Goal: Task Accomplishment & Management: Manage account settings

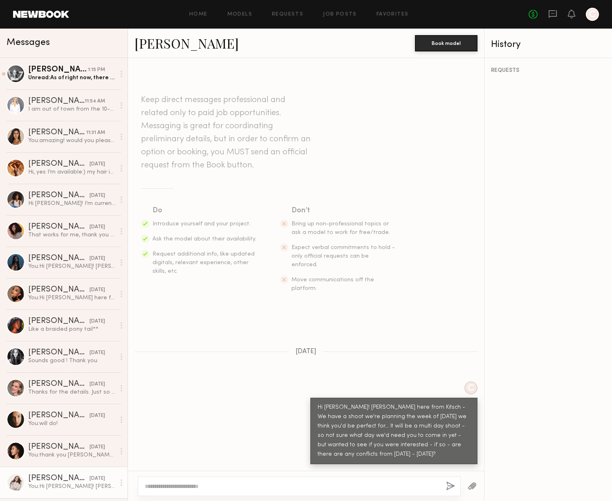
drag, startPoint x: 371, startPoint y: 360, endPoint x: 369, endPoint y: 356, distance: 4.7
click at [370, 361] on div "Keep direct messages professional and related only to paid job opportunities. M…" at bounding box center [306, 264] width 356 height 413
click at [65, 78] on div "Unread: As of right now, there are no conflicts!" at bounding box center [71, 78] width 87 height 8
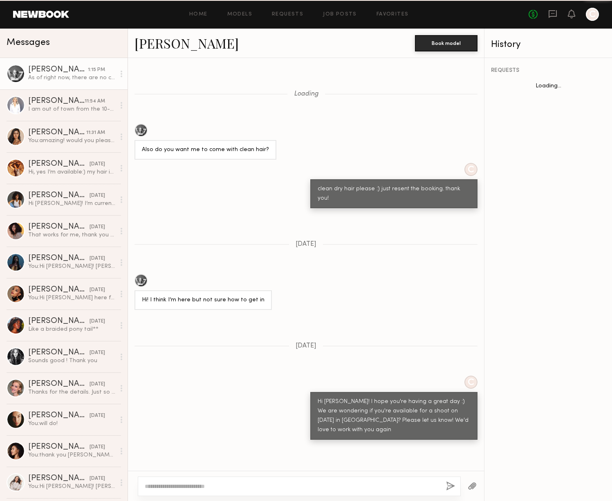
scroll to position [634, 0]
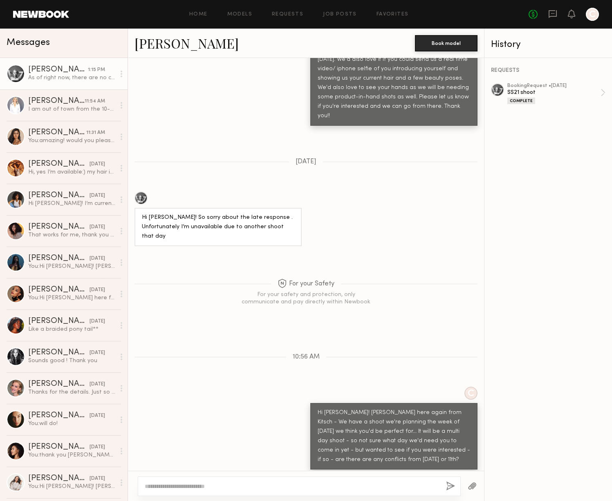
click at [258, 496] on div at bounding box center [306, 486] width 356 height 30
click at [258, 485] on textarea at bounding box center [292, 487] width 295 height 8
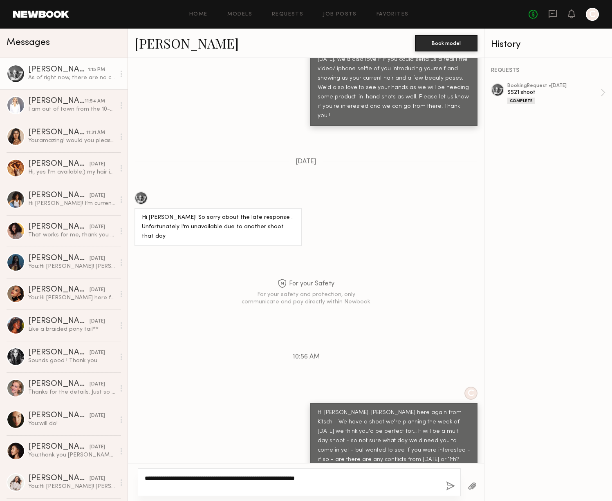
type textarea "**********"
click at [452, 488] on button "button" at bounding box center [450, 487] width 9 height 10
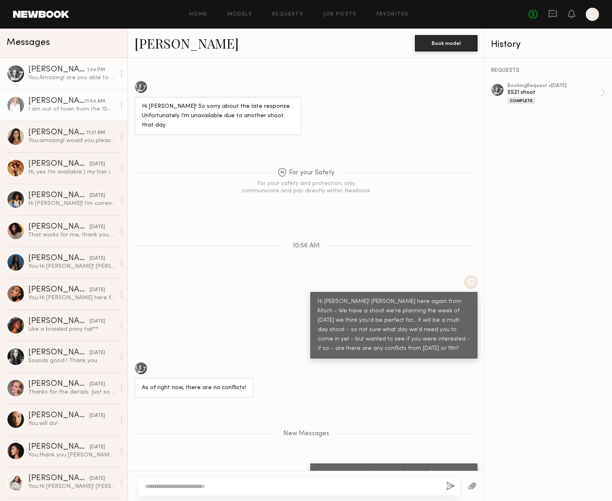
click at [86, 106] on div "I am out of town from the 10-15. If dates are different swing back. Thank you." at bounding box center [71, 109] width 87 height 8
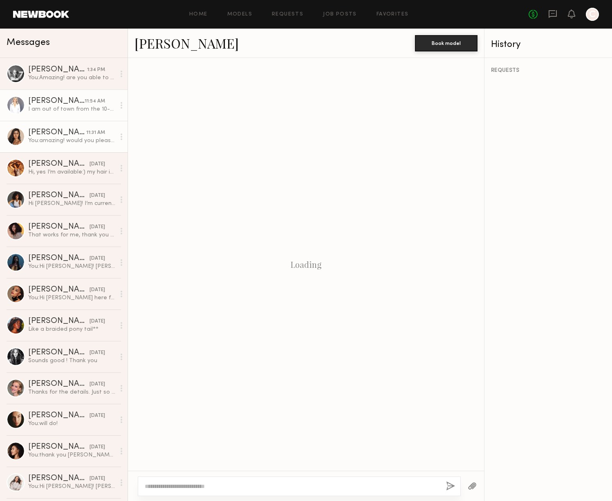
scroll to position [9, 0]
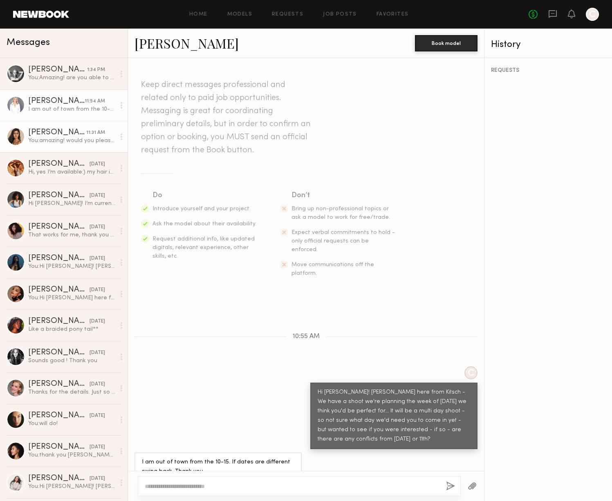
click at [67, 138] on div "You: amazing! would you please let me know what hair type you would consider yo…" at bounding box center [71, 141] width 87 height 8
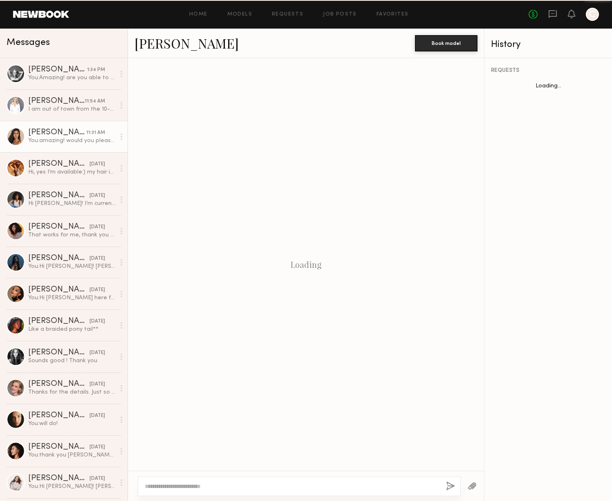
scroll to position [89, 0]
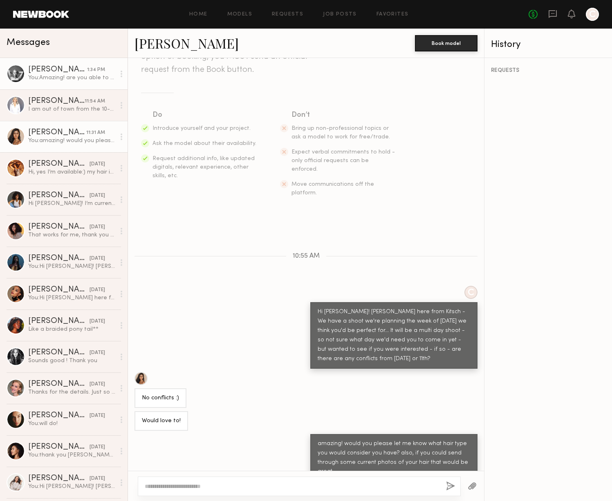
click at [54, 74] on div "You: Amazing! are you able to send pictures of your current hair? thank you!" at bounding box center [71, 78] width 87 height 8
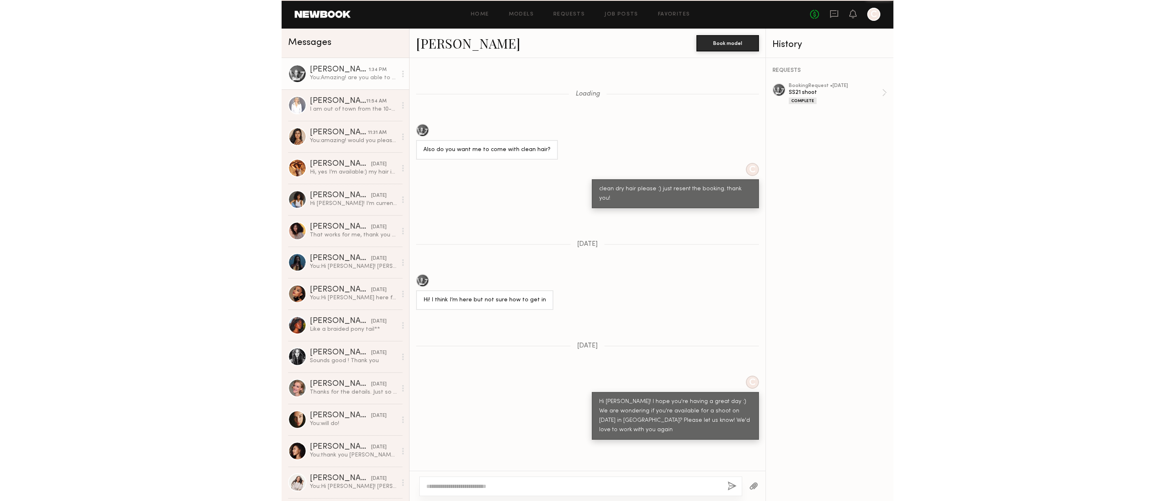
scroll to position [683, 0]
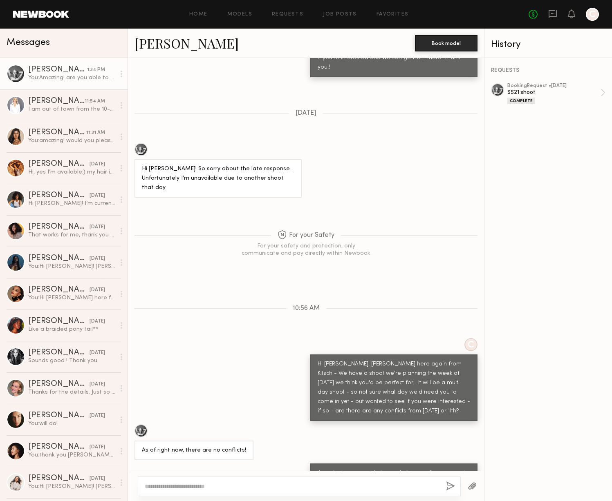
click at [166, 45] on link "Catherine P." at bounding box center [186, 43] width 104 height 18
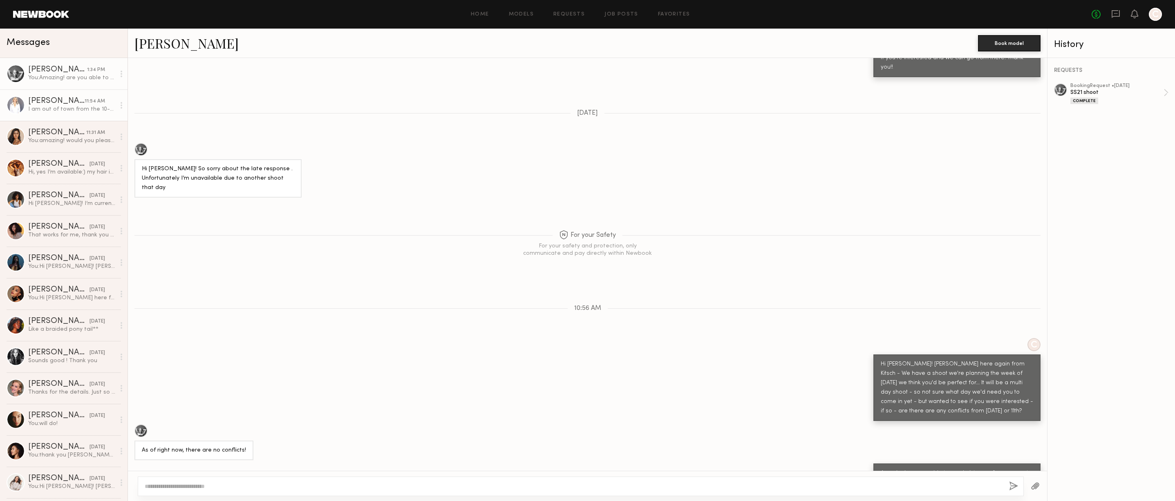
click at [64, 110] on div "I am out of town from the 10-15. If dates are different swing back. Thank you." at bounding box center [71, 109] width 87 height 8
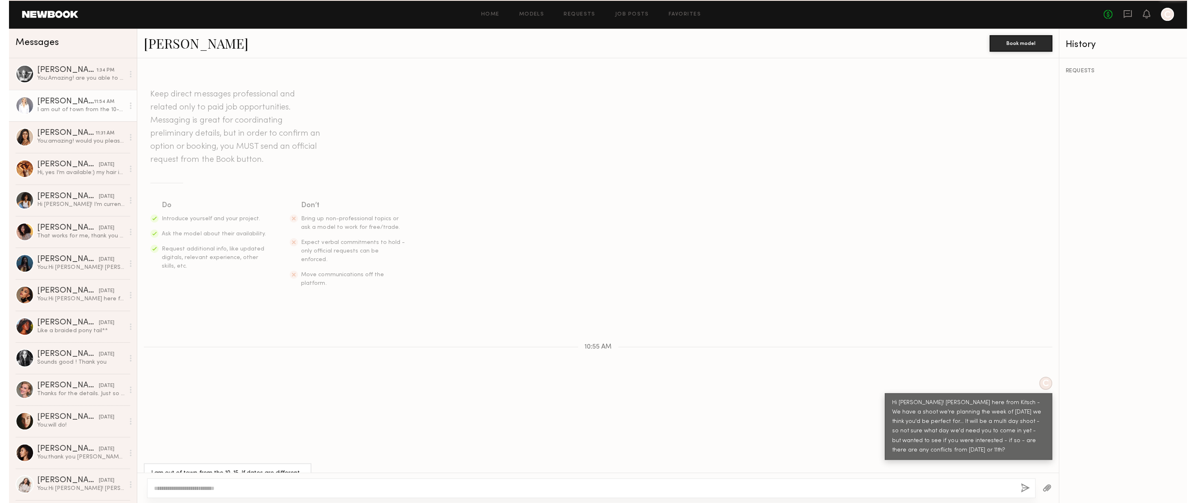
scroll to position [9, 0]
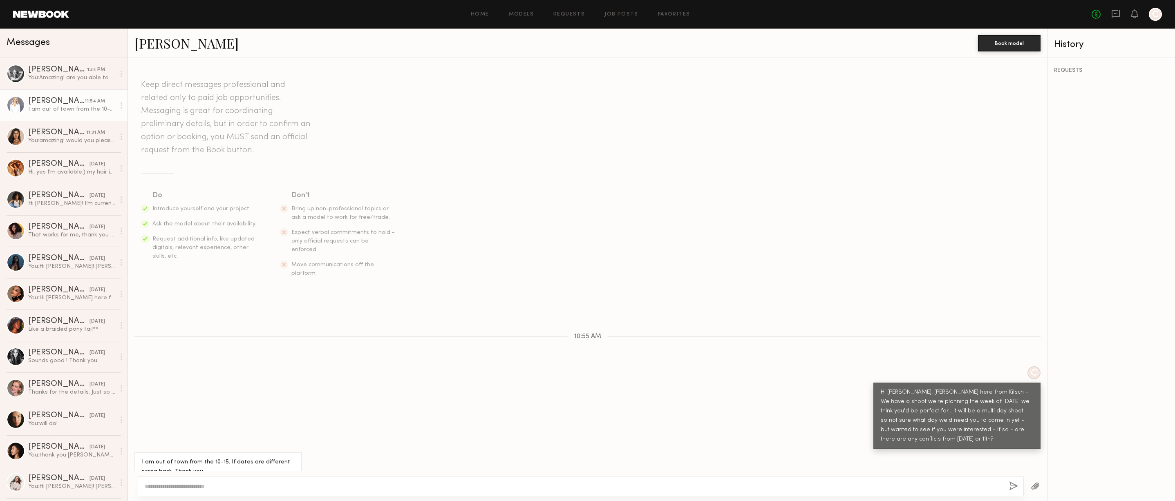
click at [189, 48] on link "[PERSON_NAME]" at bounding box center [186, 43] width 104 height 18
drag, startPoint x: 976, startPoint y: 426, endPoint x: 972, endPoint y: 376, distance: 50.1
click at [611, 388] on div "Hi Stephanie! Katie here from Kitsch - We have a shoot we're planning the week …" at bounding box center [957, 416] width 152 height 56
copy div "We have a shoot we're planning the week of September 8th we think you'd be perf…"
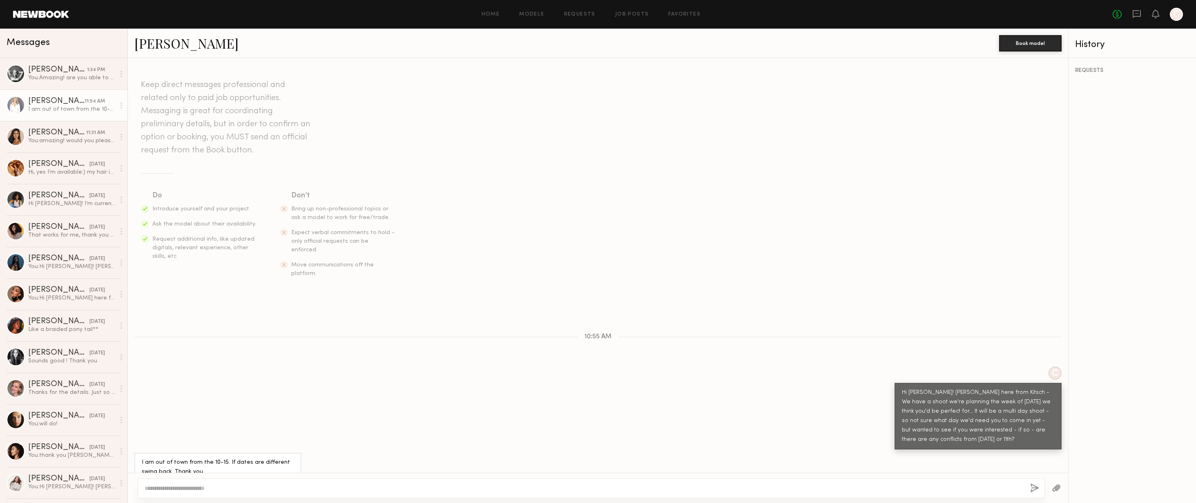
scroll to position [7, 0]
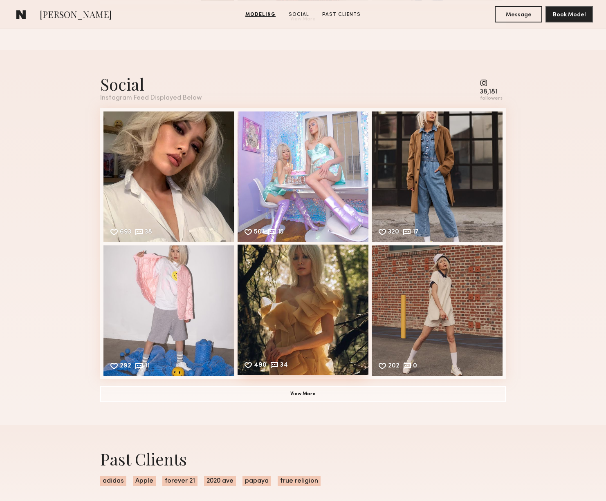
scroll to position [818, 0]
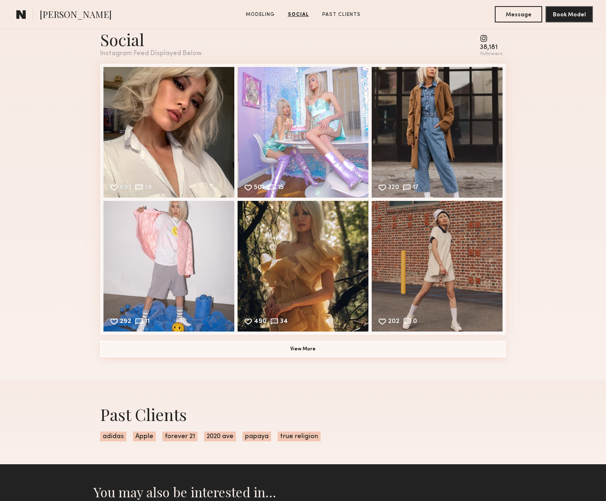
click at [333, 357] on button "View More" at bounding box center [302, 349] width 405 height 16
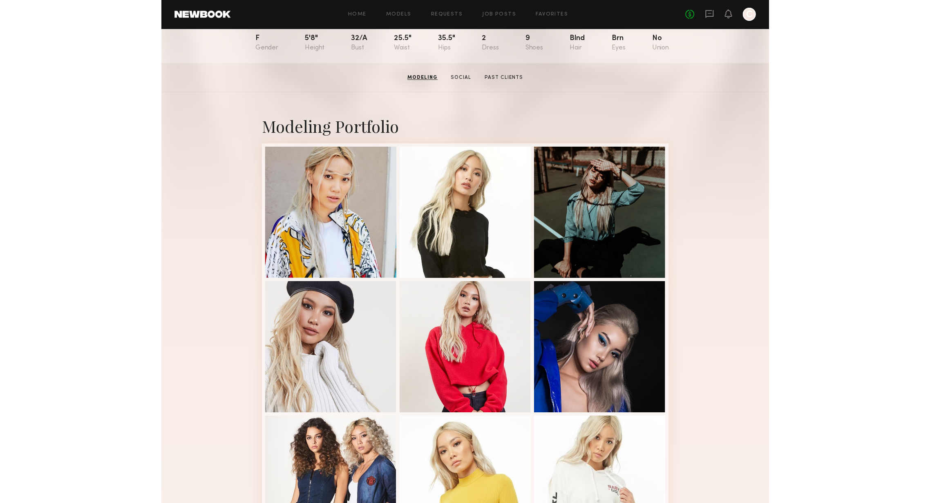
scroll to position [0, 0]
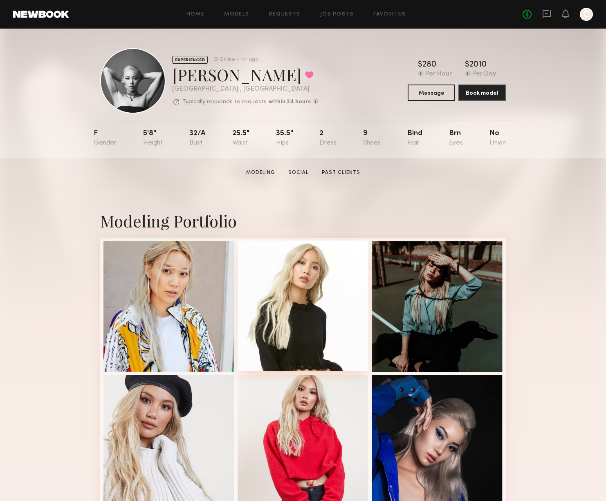
click at [294, 318] on div at bounding box center [302, 306] width 131 height 131
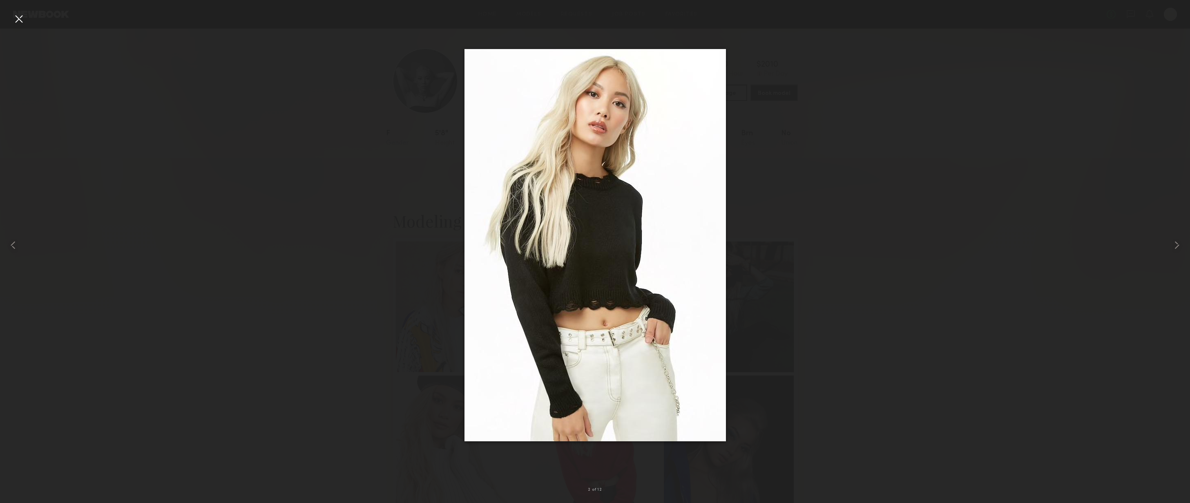
click at [218, 83] on div at bounding box center [595, 245] width 1190 height 464
click at [21, 18] on div at bounding box center [18, 18] width 13 height 13
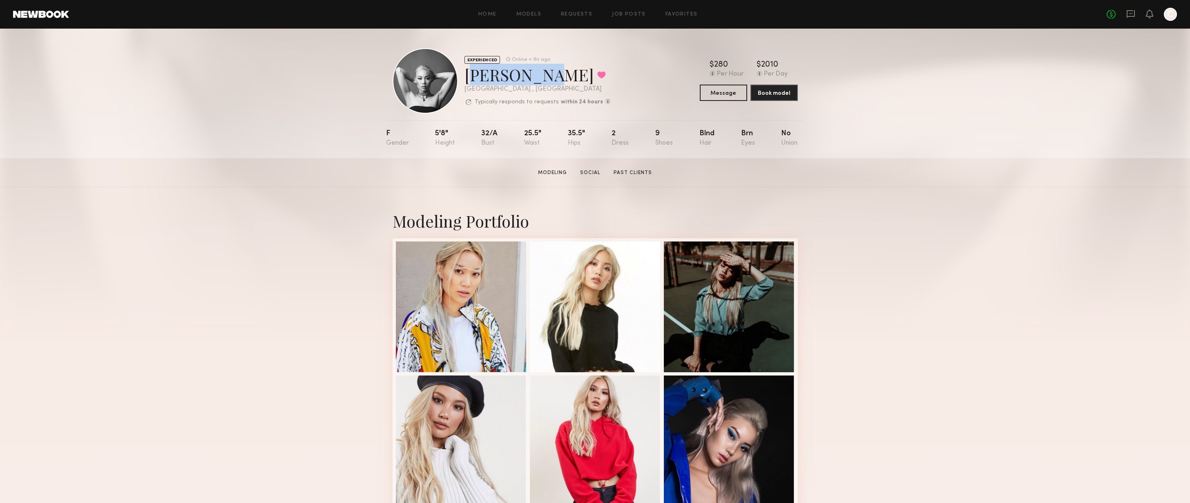
drag, startPoint x: 466, startPoint y: 78, endPoint x: 535, endPoint y: 78, distance: 69.5
click at [535, 78] on div "Catherine P. Favorited" at bounding box center [538, 75] width 146 height 22
copy div "Catherine"
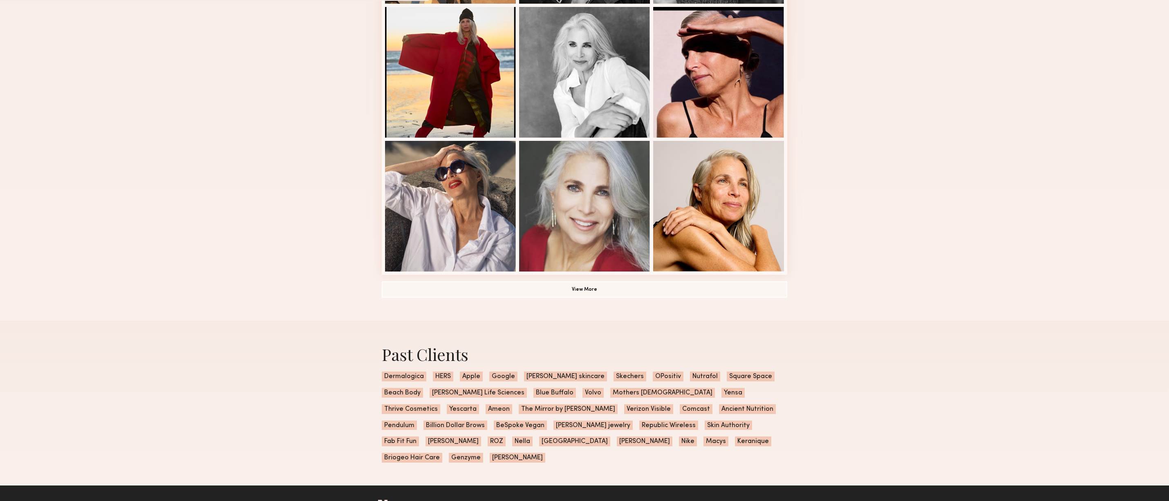
scroll to position [478, 0]
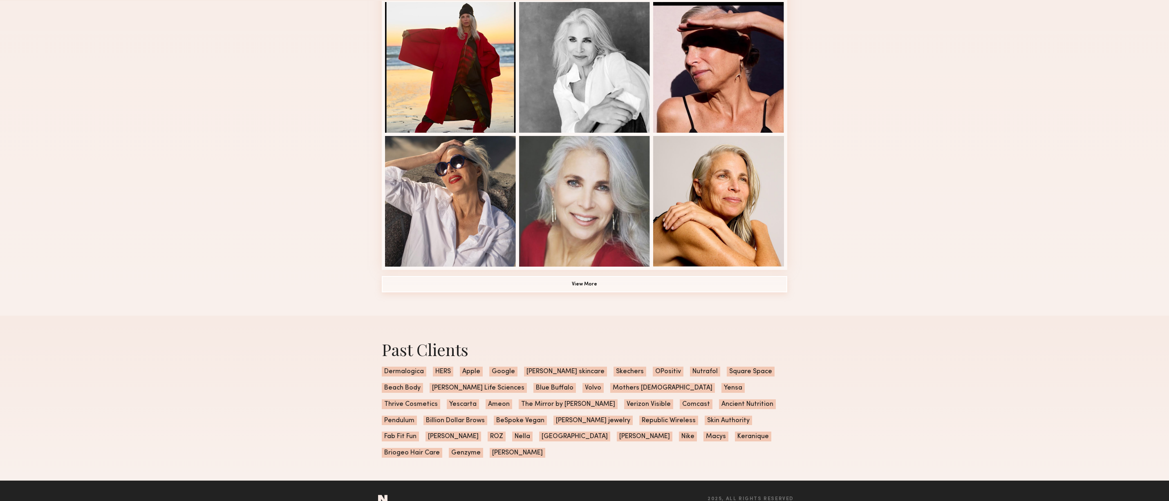
click at [597, 285] on button "View More" at bounding box center [584, 284] width 405 height 16
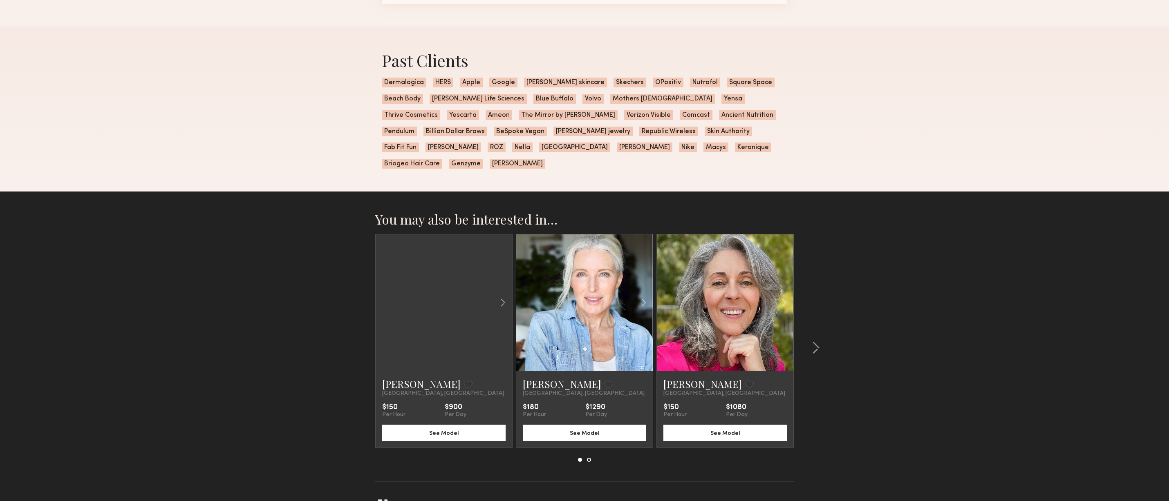
scroll to position [1151, 0]
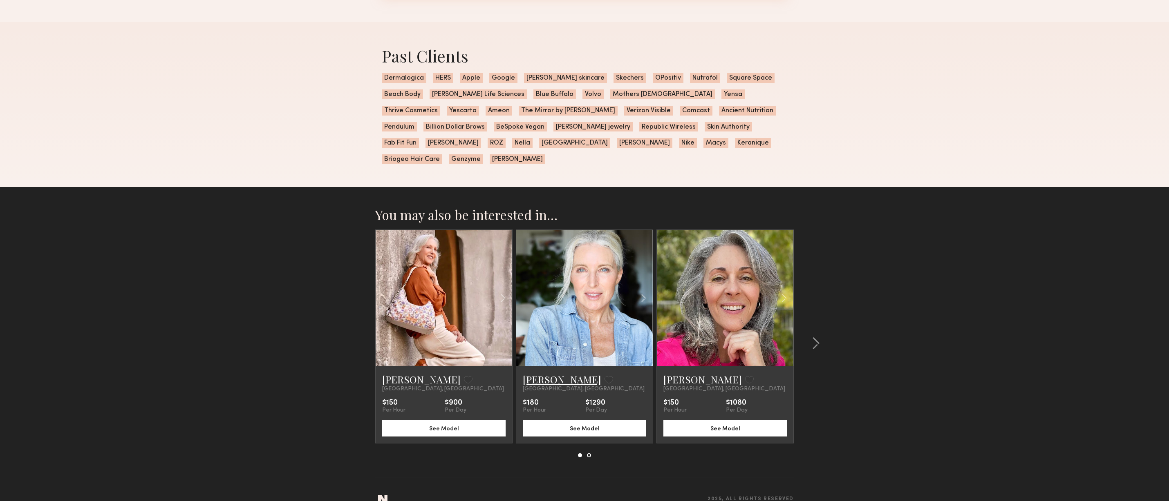
click at [534, 373] on link "[PERSON_NAME]" at bounding box center [562, 379] width 78 height 13
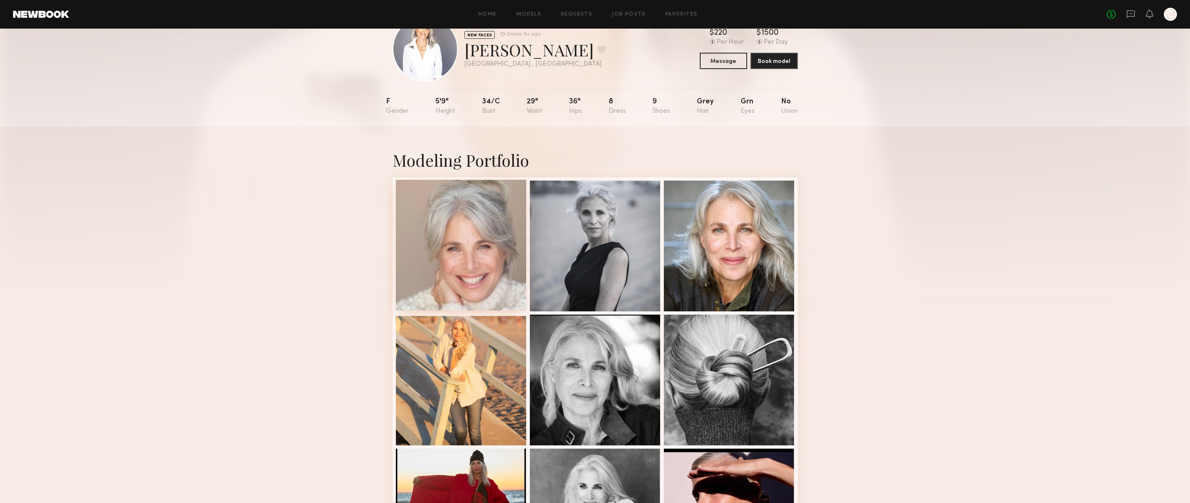
scroll to position [0, 0]
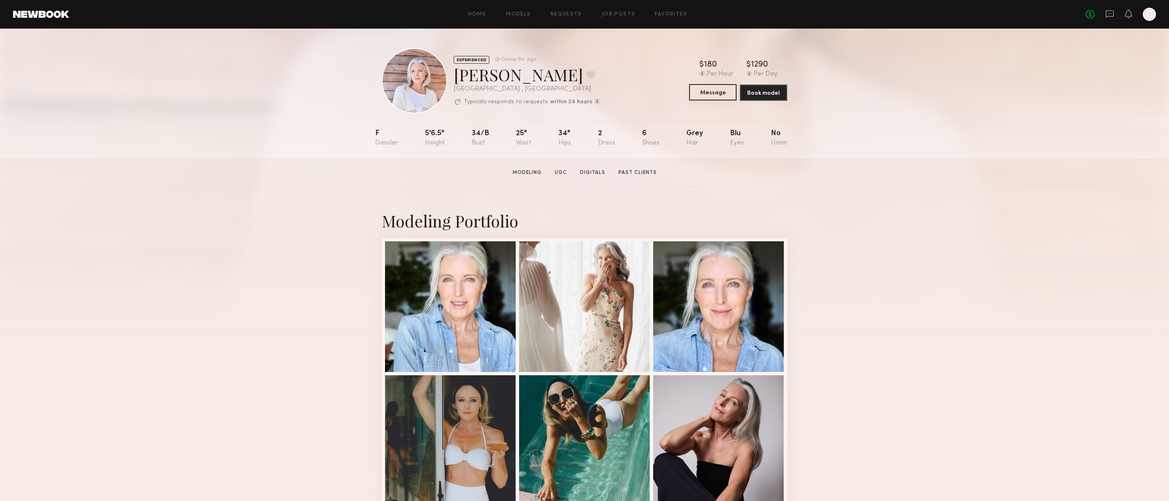
click at [718, 92] on button "Message" at bounding box center [712, 92] width 47 height 16
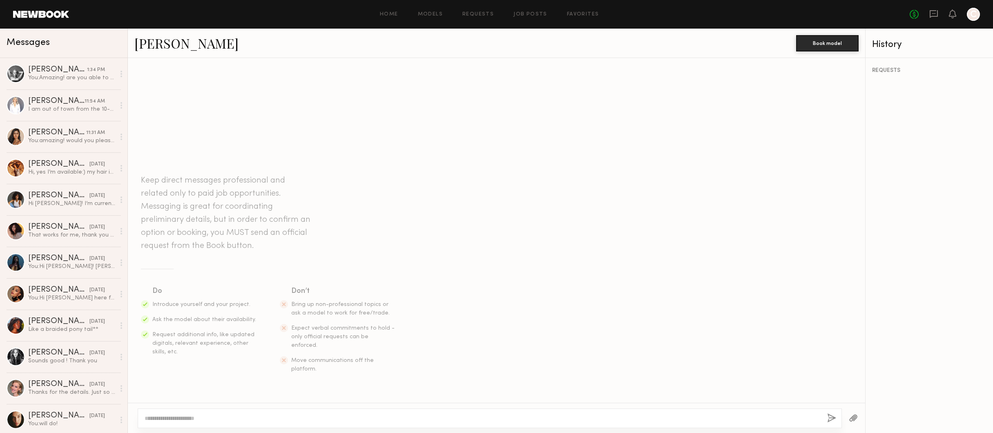
click at [595, 420] on textarea at bounding box center [483, 418] width 676 height 8
paste textarea "**********"
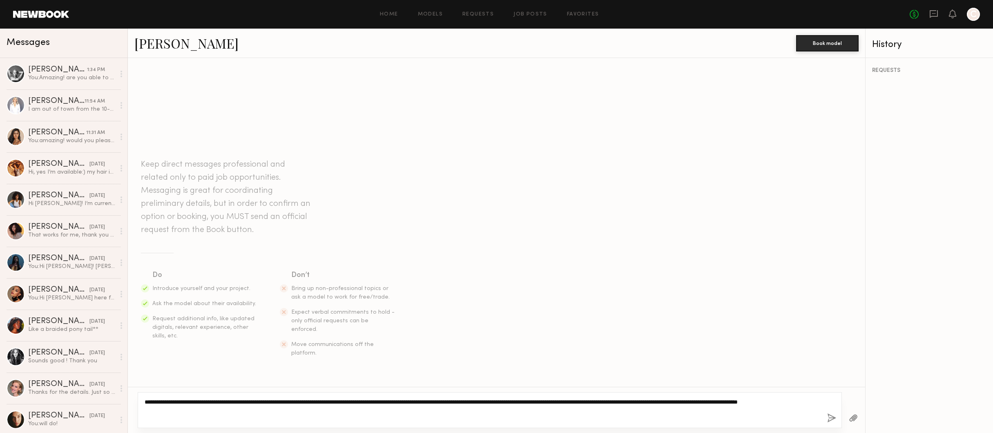
drag, startPoint x: 288, startPoint y: 400, endPoint x: 323, endPoint y: 409, distance: 35.4
click at [323, 409] on textarea "**********" at bounding box center [483, 410] width 676 height 25
drag, startPoint x: 229, startPoint y: 400, endPoint x: 278, endPoint y: 404, distance: 49.2
click at [273, 416] on textarea "**********" at bounding box center [483, 410] width 676 height 25
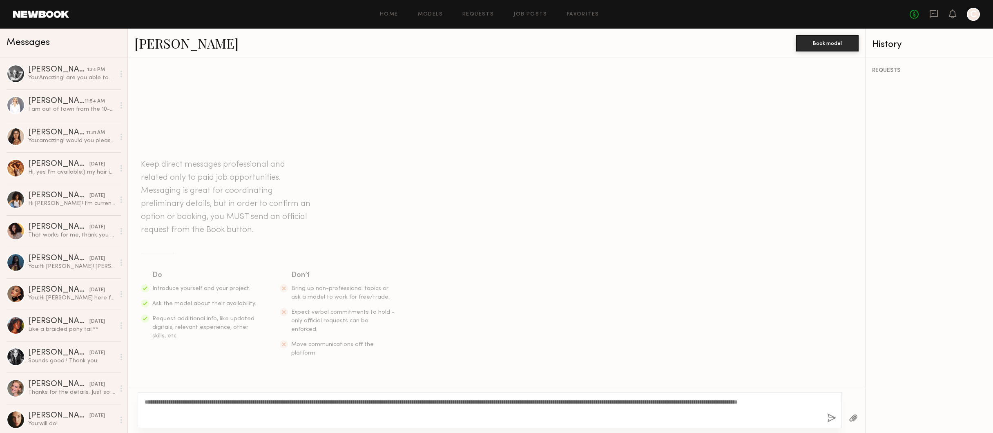
drag, startPoint x: 282, startPoint y: 397, endPoint x: 309, endPoint y: 414, distance: 31.8
click at [309, 414] on div "**********" at bounding box center [490, 410] width 704 height 36
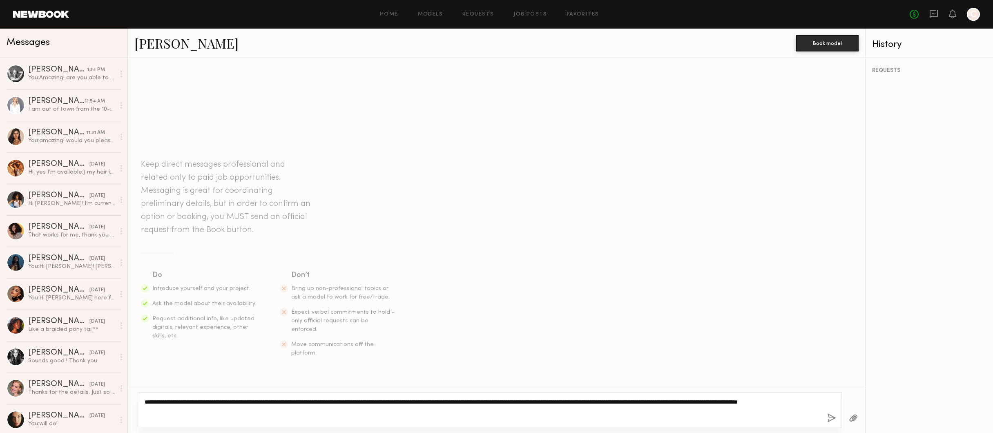
click at [454, 408] on textarea "**********" at bounding box center [483, 410] width 676 height 25
click at [411, 401] on textarea "**********" at bounding box center [483, 410] width 676 height 25
drag, startPoint x: 407, startPoint y: 402, endPoint x: 426, endPoint y: 406, distance: 19.1
click at [426, 406] on textarea "**********" at bounding box center [483, 410] width 676 height 25
click at [393, 400] on textarea "**********" at bounding box center [483, 410] width 676 height 25
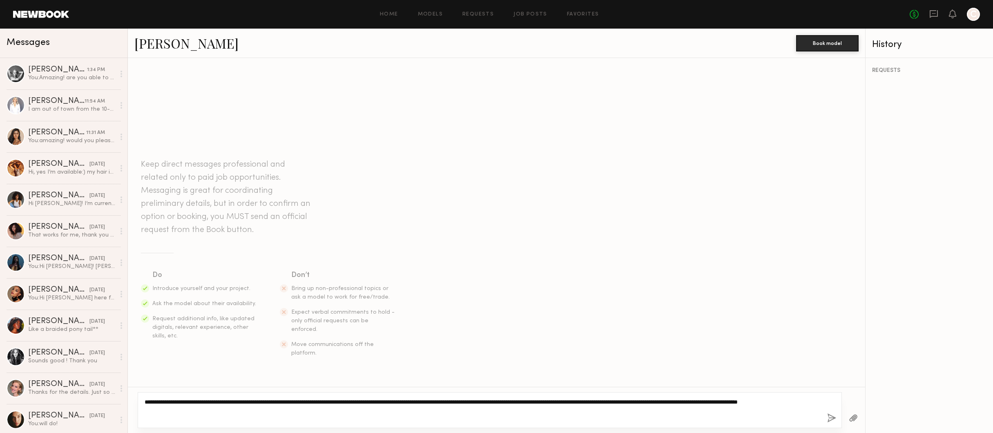
click at [397, 401] on textarea "**********" at bounding box center [483, 410] width 676 height 25
type textarea "**********"
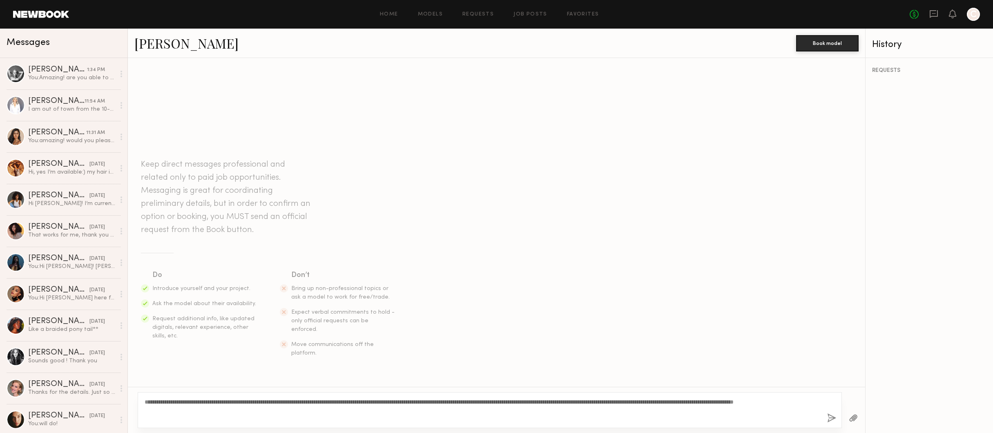
click at [834, 418] on button "button" at bounding box center [831, 419] width 9 height 10
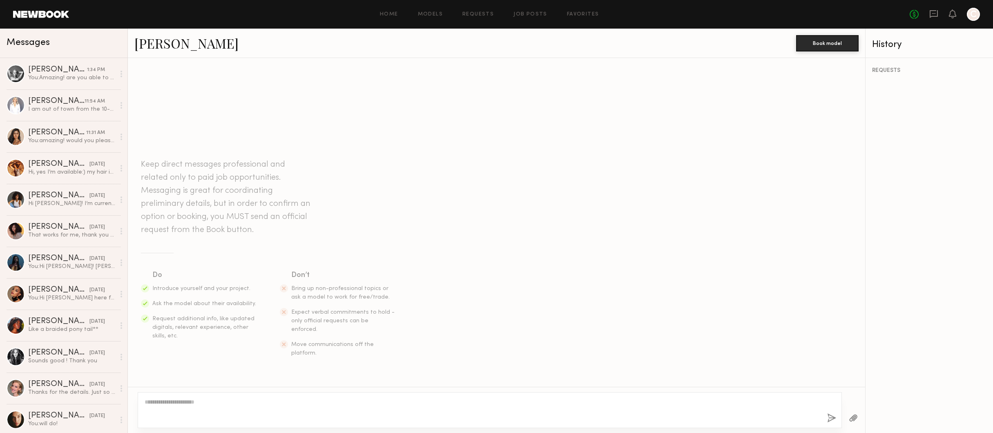
scroll to position [45, 0]
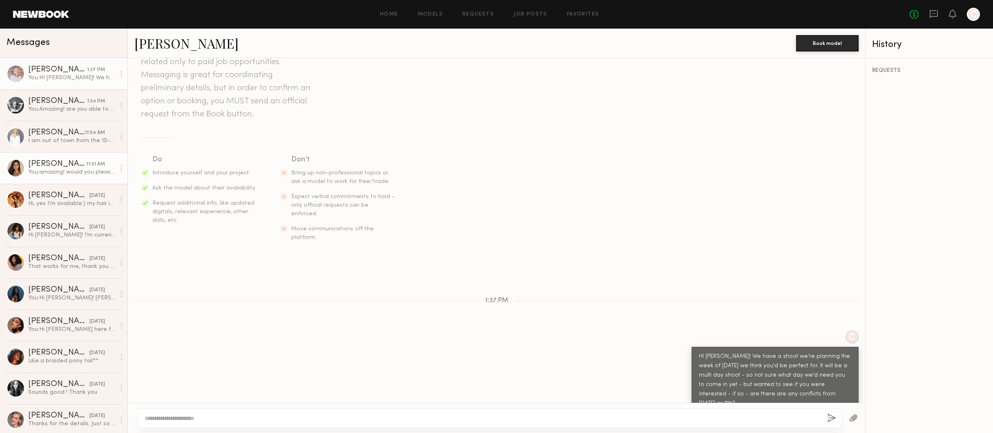
click at [46, 166] on div "Natasha W." at bounding box center [57, 164] width 58 height 8
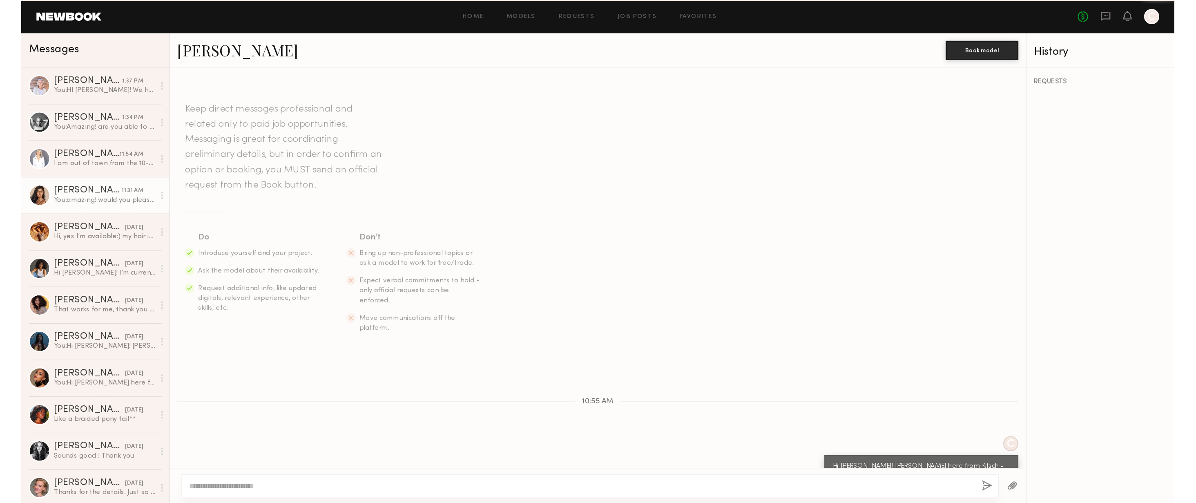
scroll to position [158, 0]
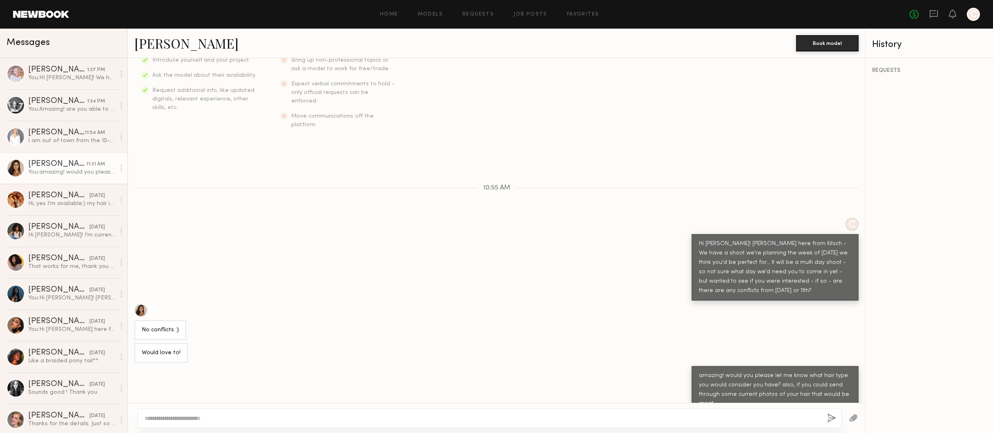
click at [144, 46] on link "Natasha W." at bounding box center [186, 43] width 104 height 18
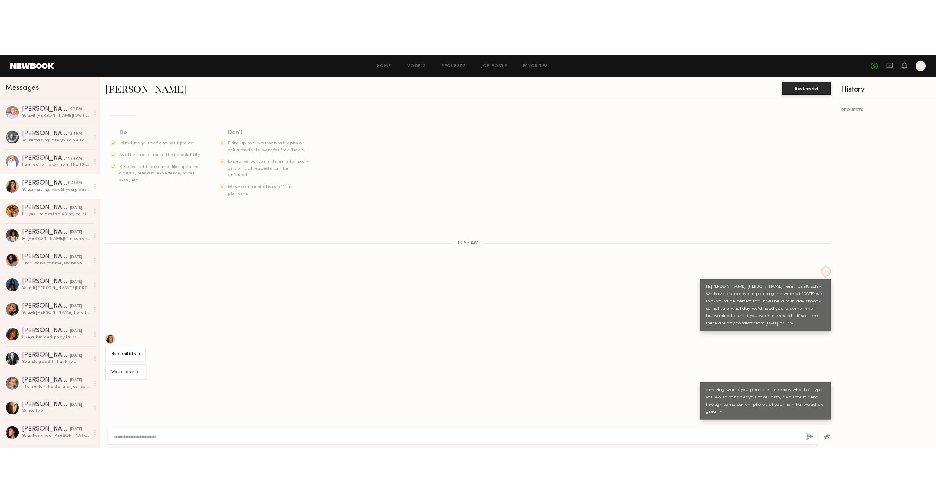
scroll to position [88, 0]
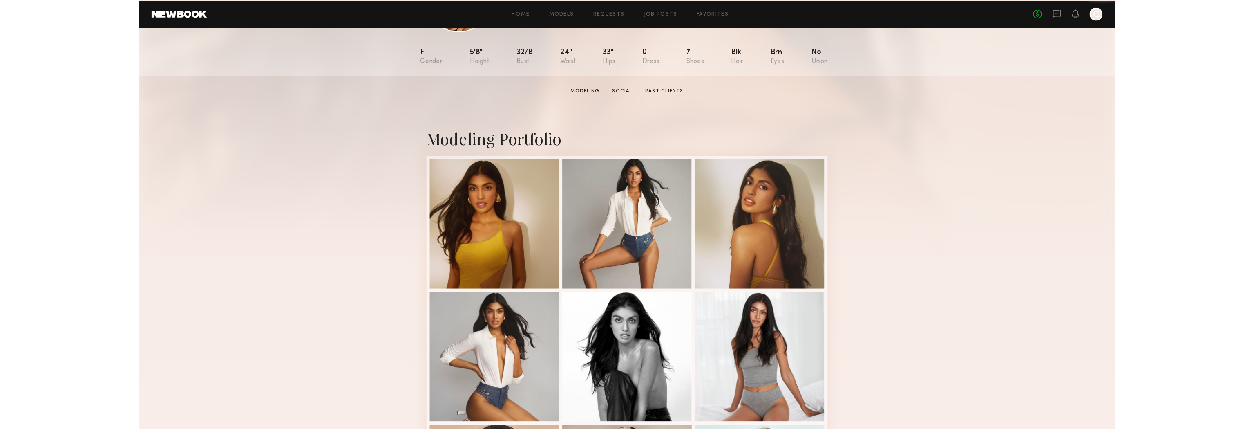
scroll to position [115, 0]
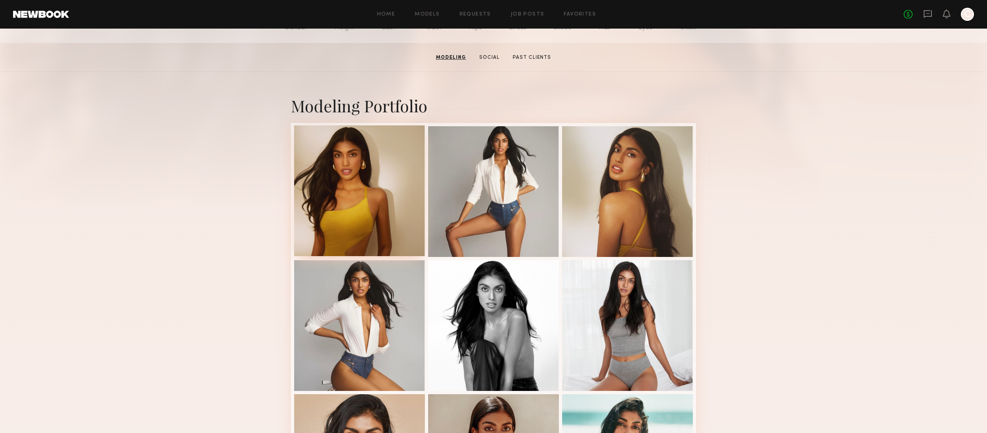
click at [385, 177] on div at bounding box center [359, 190] width 131 height 131
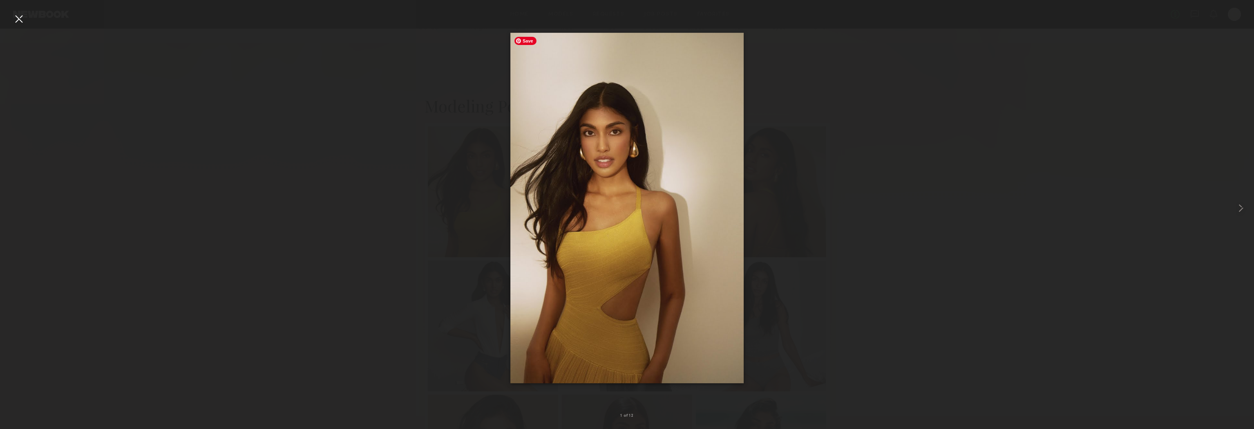
click at [746, 40] on div at bounding box center [627, 207] width 1254 height 389
click at [822, 59] on div at bounding box center [627, 207] width 1254 height 389
click at [20, 18] on div at bounding box center [18, 18] width 13 height 13
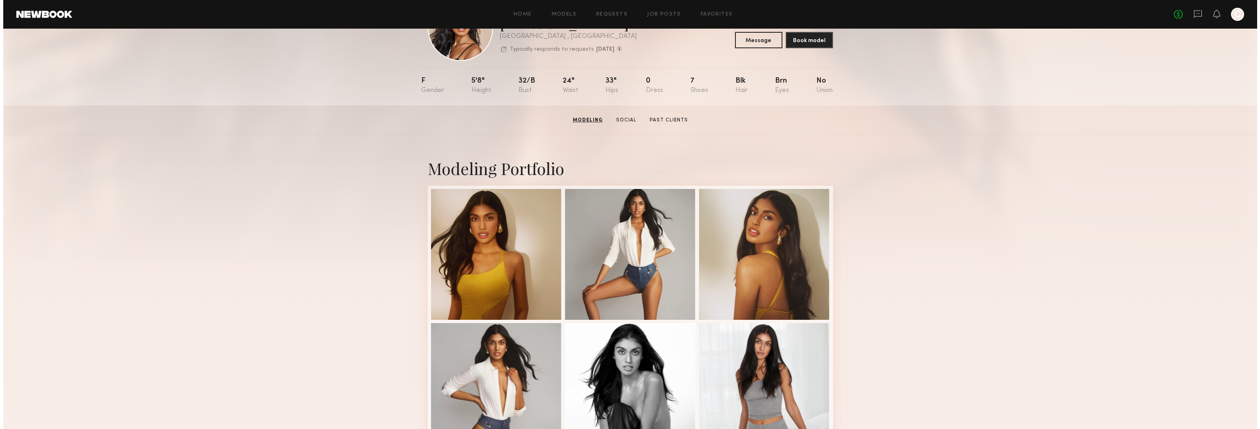
scroll to position [0, 0]
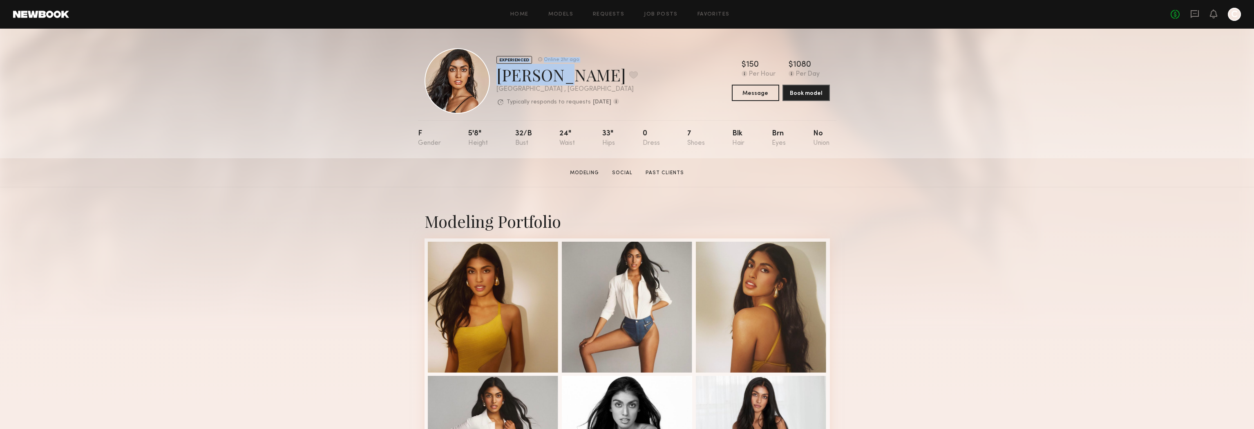
drag, startPoint x: 551, startPoint y: 78, endPoint x: 492, endPoint y: 79, distance: 59.7
click at [492, 79] on div "EXPERIENCED Online 2hr ago Natasha W. Favorite Los Angeles , CA Typically respo…" at bounding box center [531, 80] width 213 height 65
click at [548, 80] on div "Natasha W. Favorite" at bounding box center [566, 75] width 141 height 22
drag, startPoint x: 531, startPoint y: 79, endPoint x: 501, endPoint y: 79, distance: 30.6
click at [501, 79] on div "Natasha W. Favorite" at bounding box center [566, 75] width 141 height 22
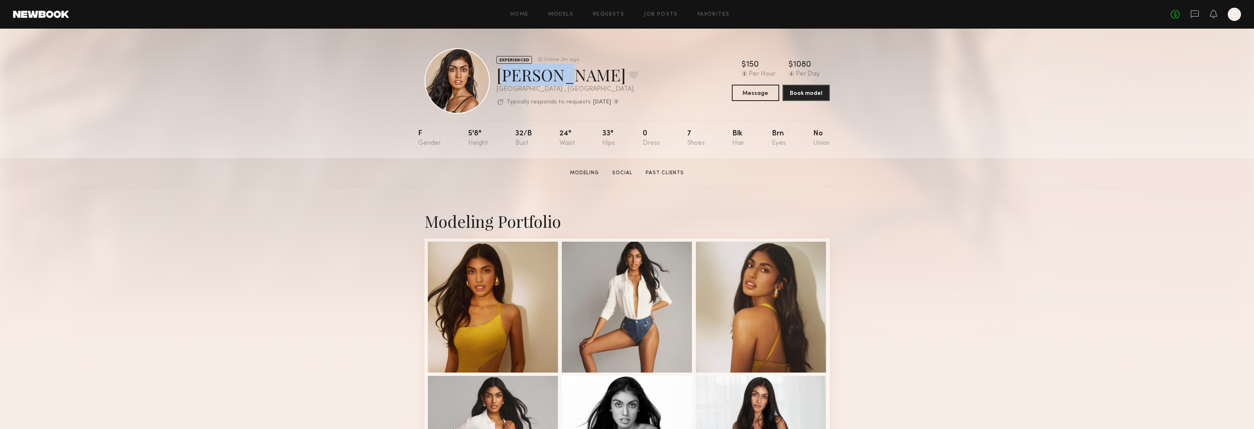
copy div "Natasha"
click at [756, 92] on button "Message" at bounding box center [755, 92] width 47 height 16
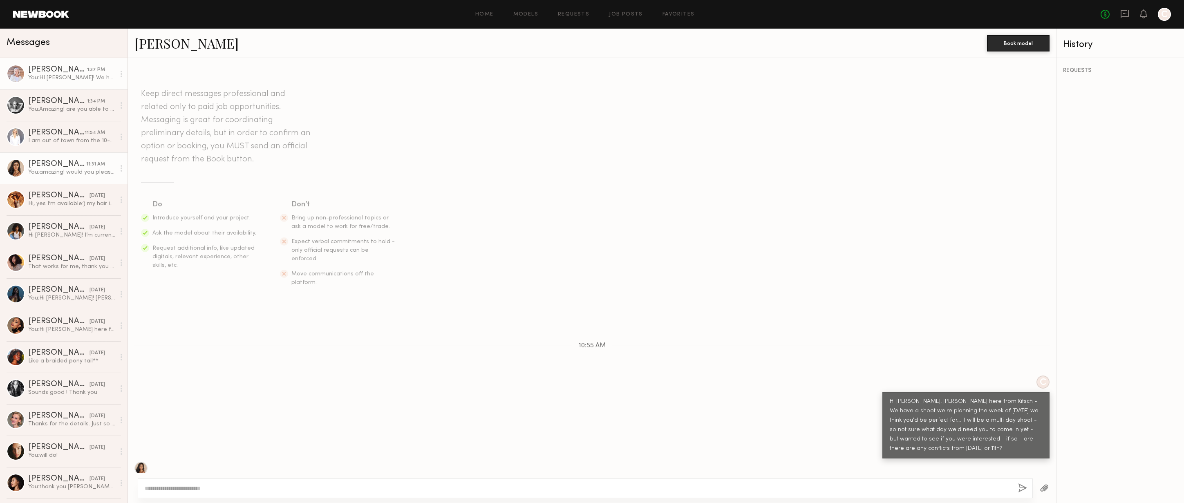
click at [86, 75] on div "You: HI Lisa! We have a shoot we're planning the week of September 8th we think…" at bounding box center [71, 78] width 87 height 8
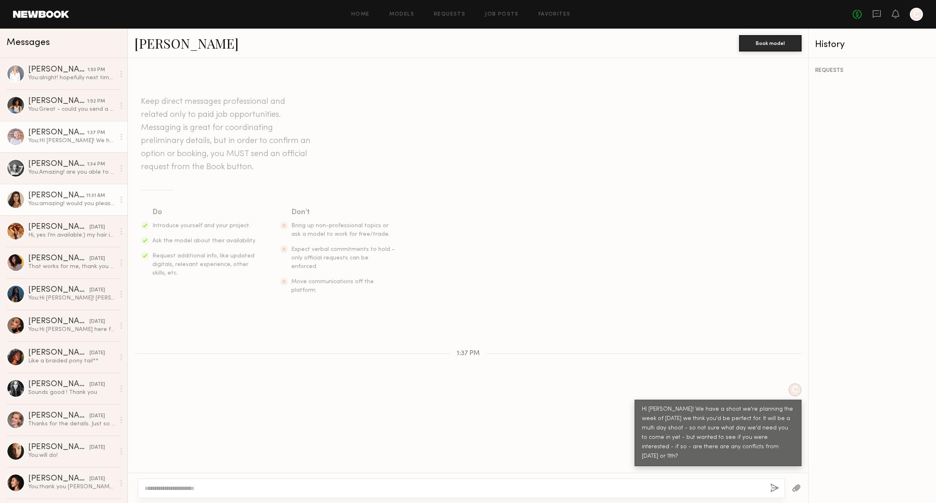
click at [77, 208] on link "[PERSON_NAME] 11:31 AM You: amazing! would you please let me know what hair typ…" at bounding box center [63, 199] width 127 height 31
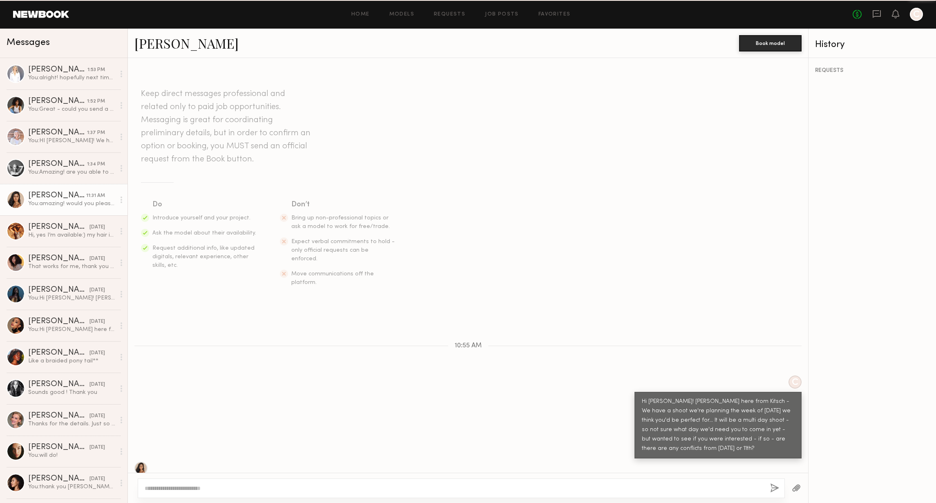
scroll to position [88, 0]
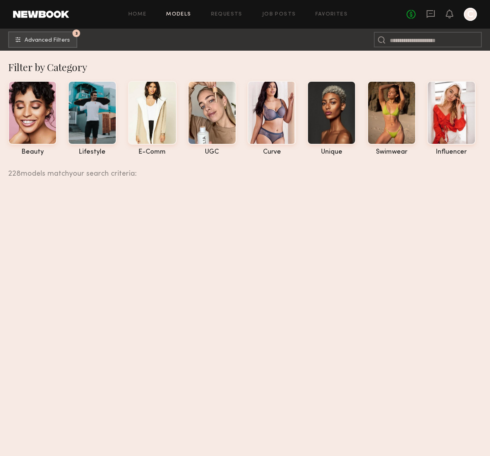
scroll to position [16390, 0]
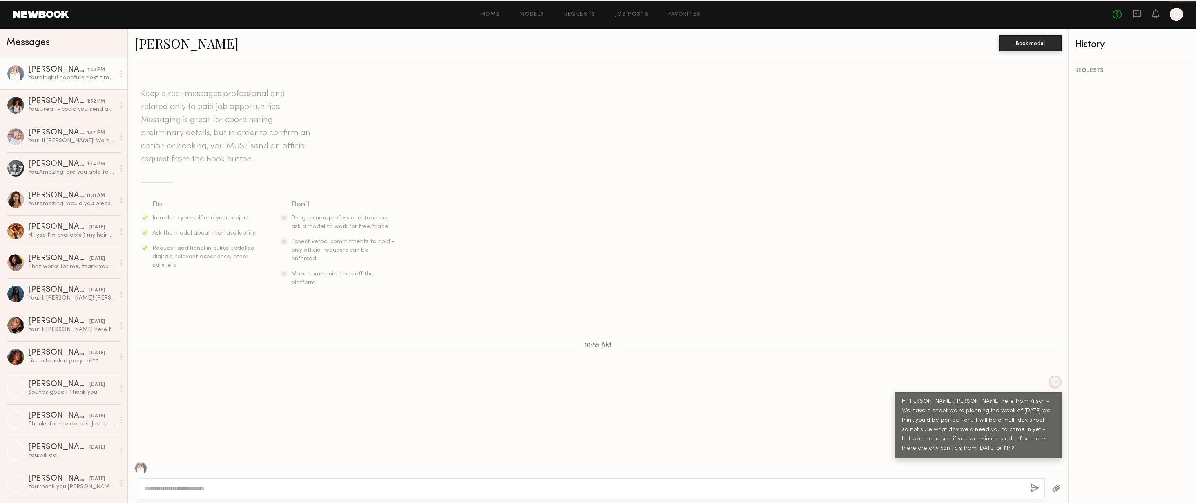
scroll to position [47, 0]
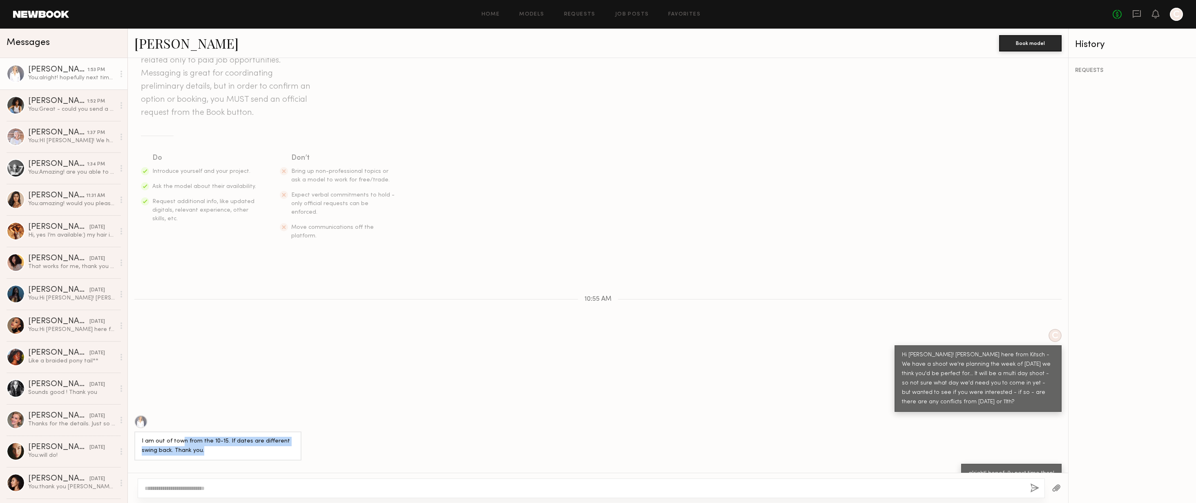
click at [181, 437] on div "I am out of town from the 10-15. If dates are different swing back. Thank you." at bounding box center [218, 446] width 152 height 19
click at [86, 140] on div "You: HI [PERSON_NAME]! We have a shoot we're planning the week of [DATE] we thi…" at bounding box center [71, 141] width 87 height 8
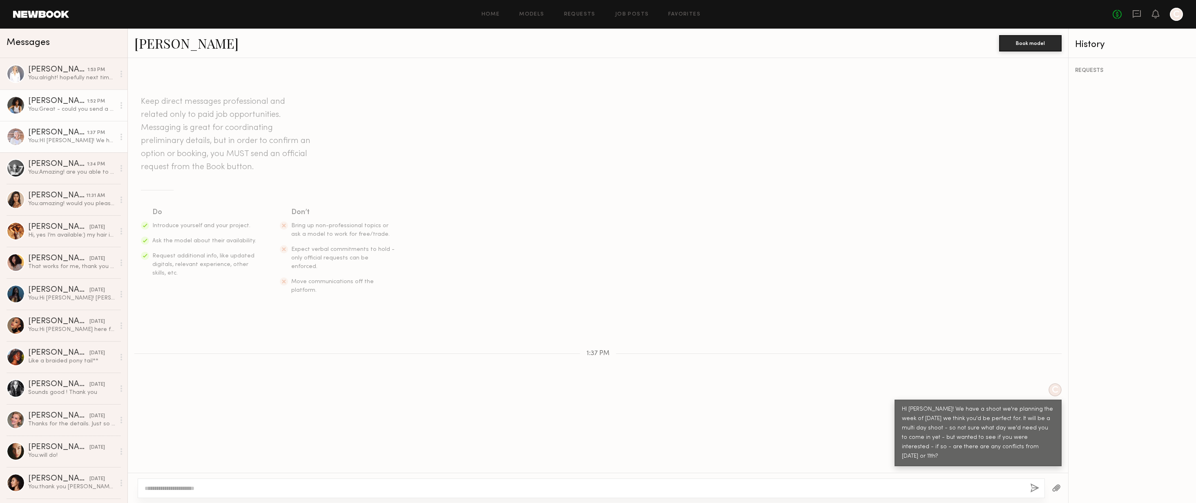
click at [59, 110] on div "You: Great - could you send a photo of your current hair?" at bounding box center [71, 109] width 87 height 8
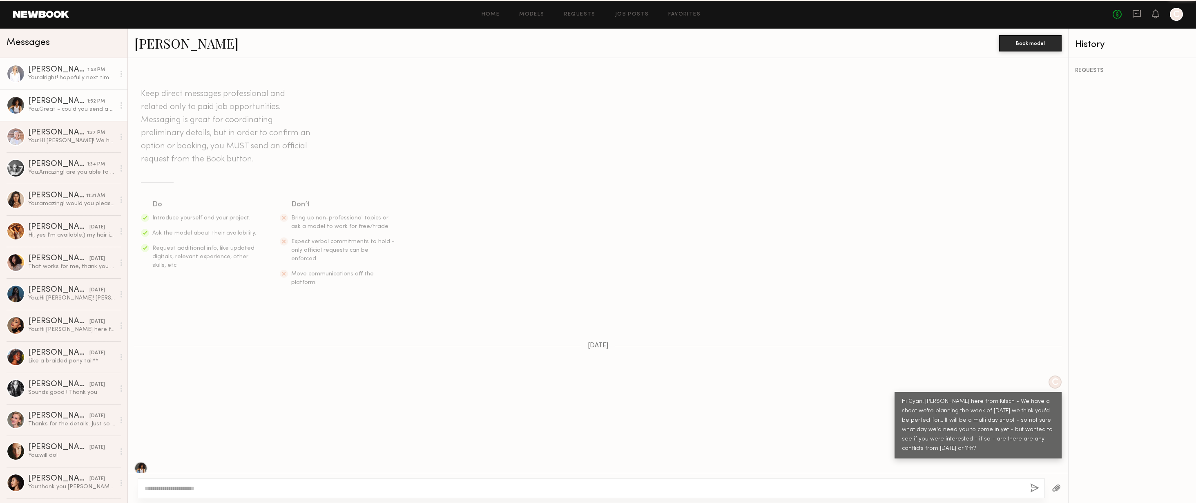
scroll to position [109, 0]
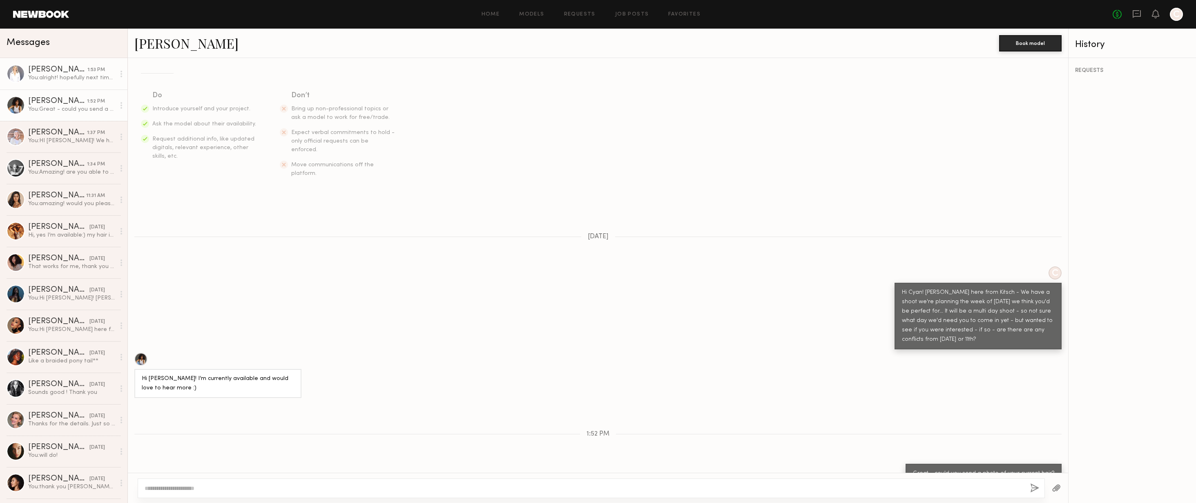
click at [67, 75] on div "You: alright! hopefully next time then!" at bounding box center [71, 78] width 87 height 8
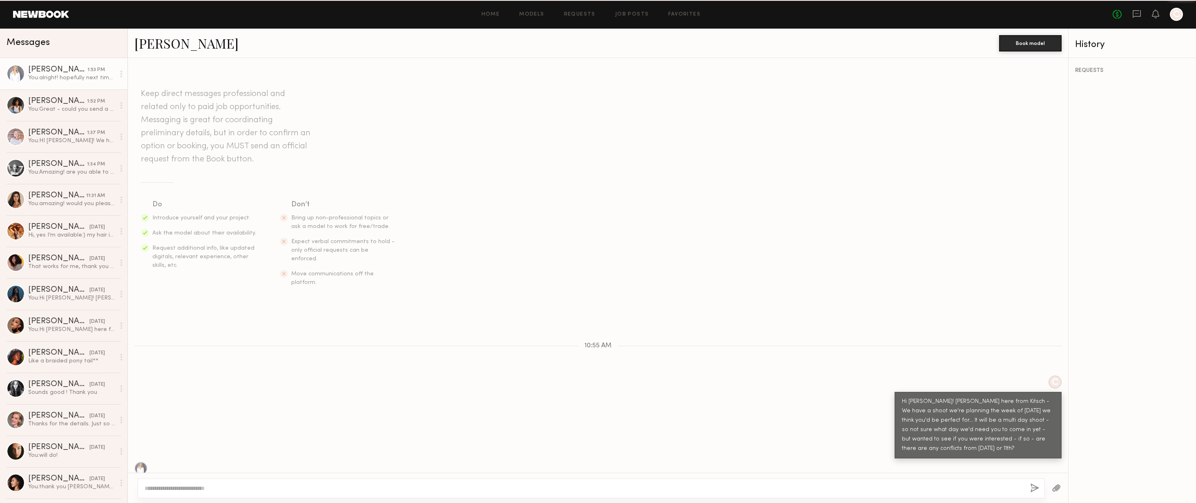
scroll to position [47, 0]
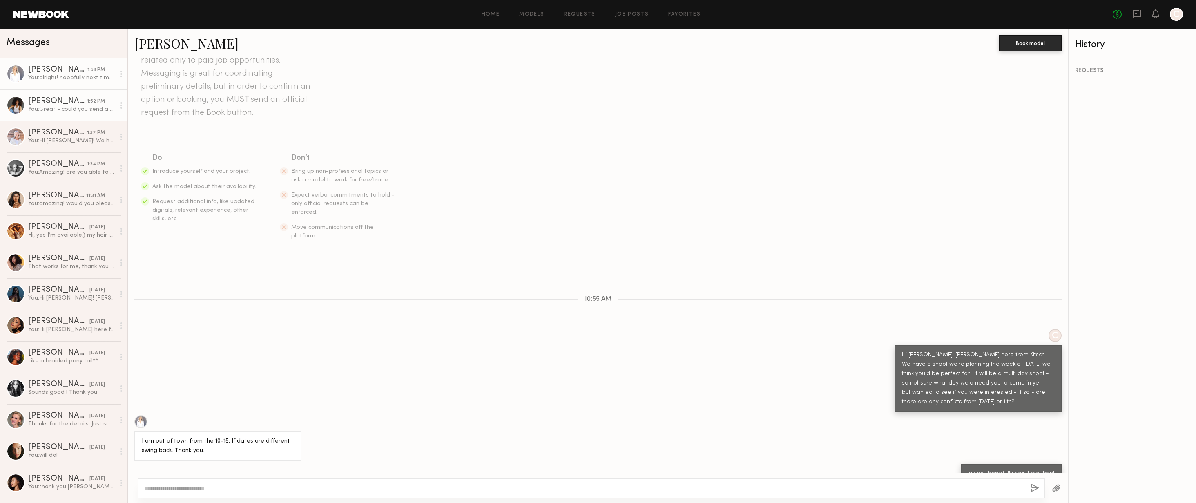
click at [79, 110] on div "You: Great - could you send a photo of your current hair?" at bounding box center [71, 109] width 87 height 8
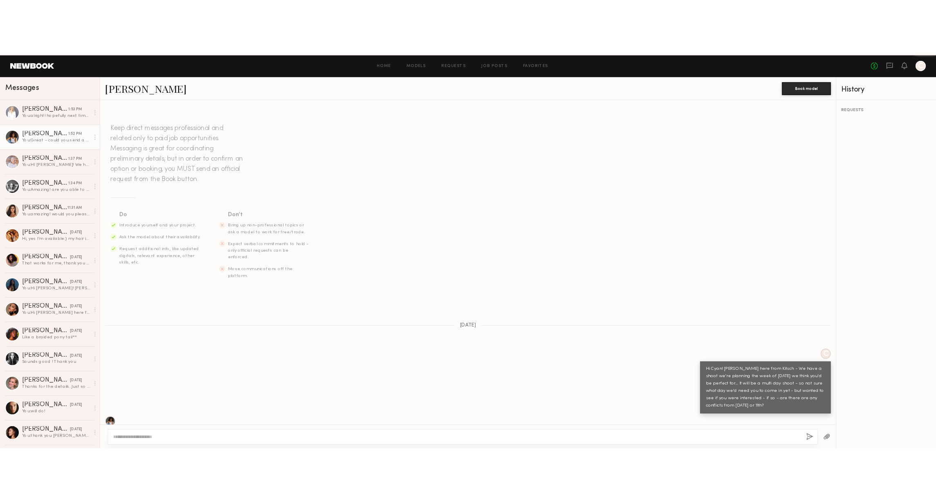
scroll to position [109, 0]
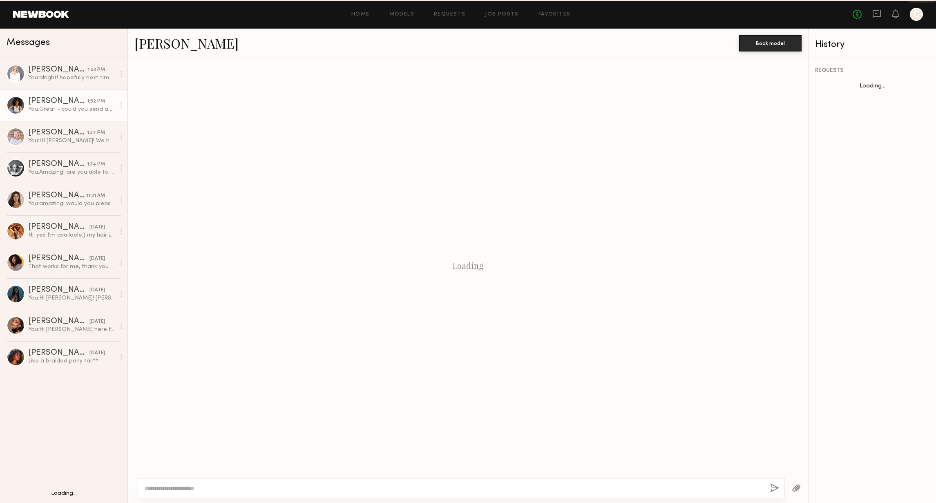
scroll to position [109, 0]
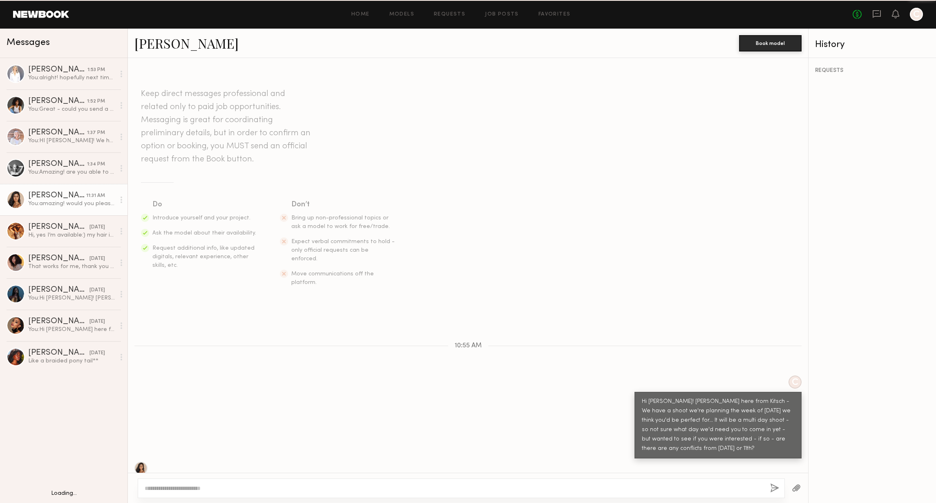
scroll to position [79, 0]
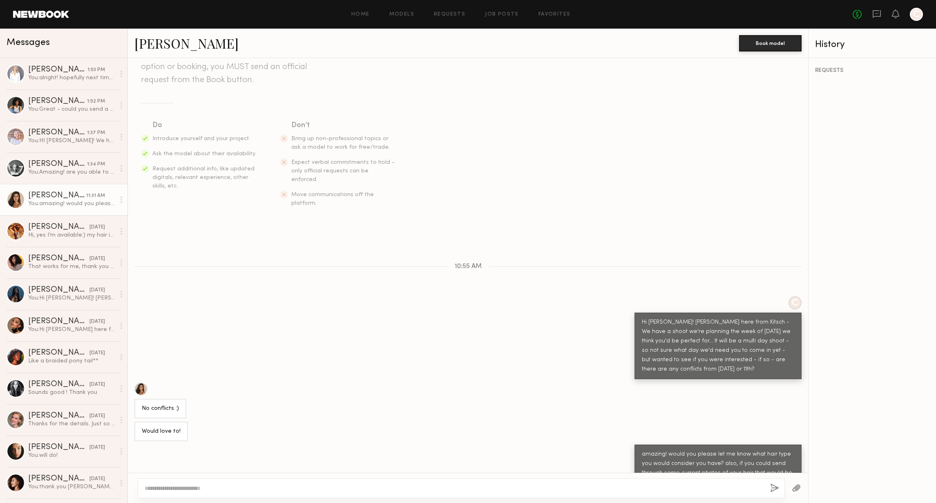
click at [88, 200] on div "You: amazing! would you please let me know what hair type you would consider yo…" at bounding box center [71, 204] width 87 height 8
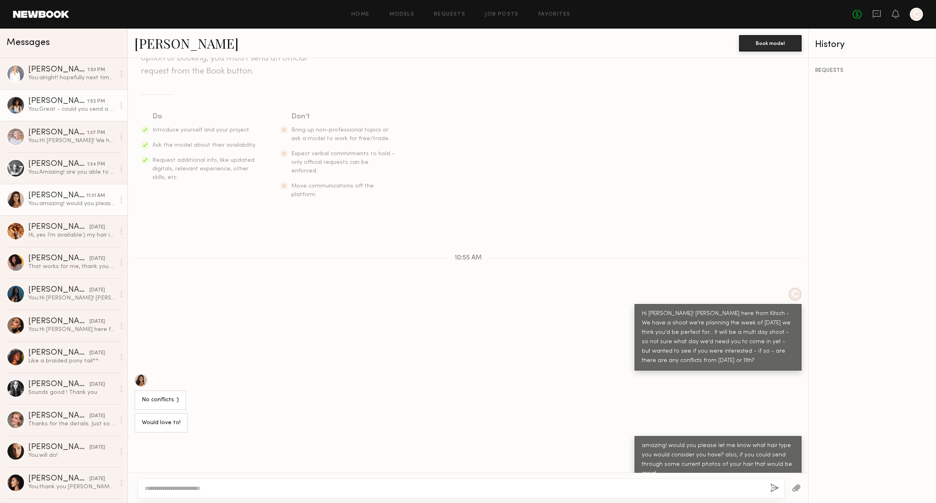
click at [78, 94] on link "Cyan C. 1:52 PM You: Great - could you send a photo of your current hair?" at bounding box center [63, 104] width 127 height 31
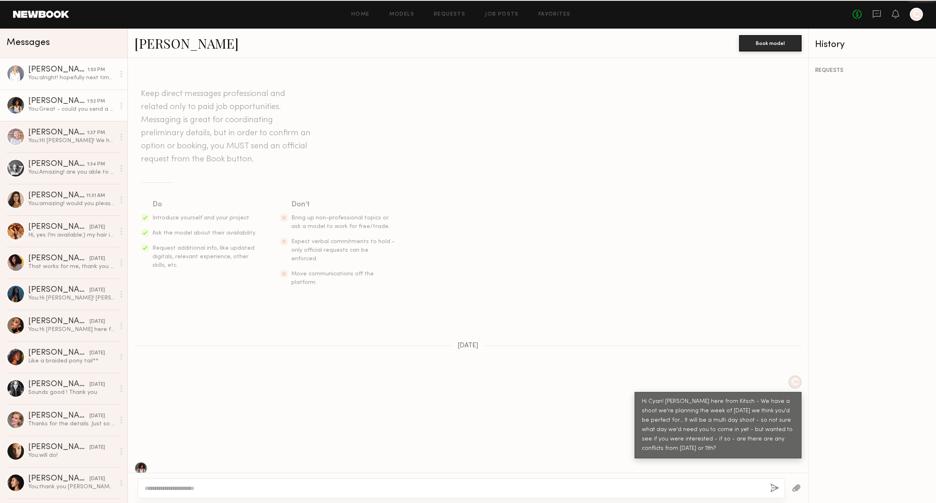
scroll to position [109, 0]
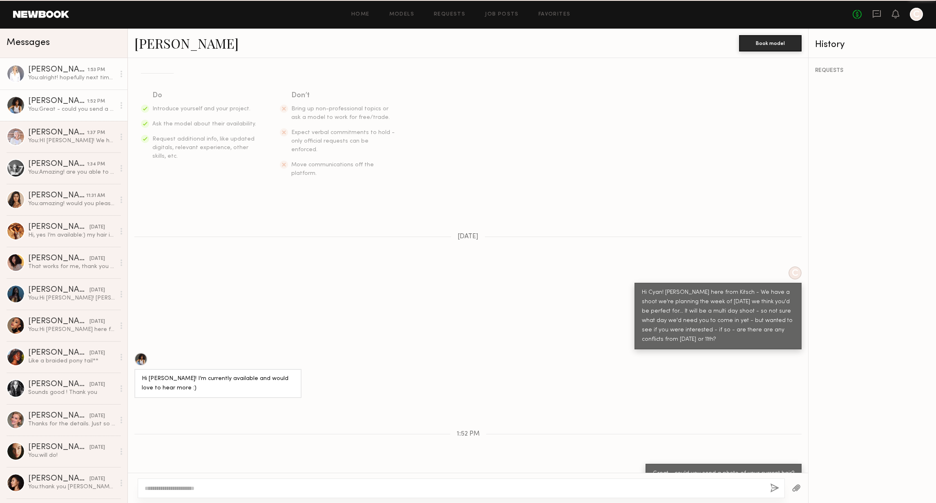
click at [75, 72] on div "Stephanie B." at bounding box center [57, 70] width 59 height 8
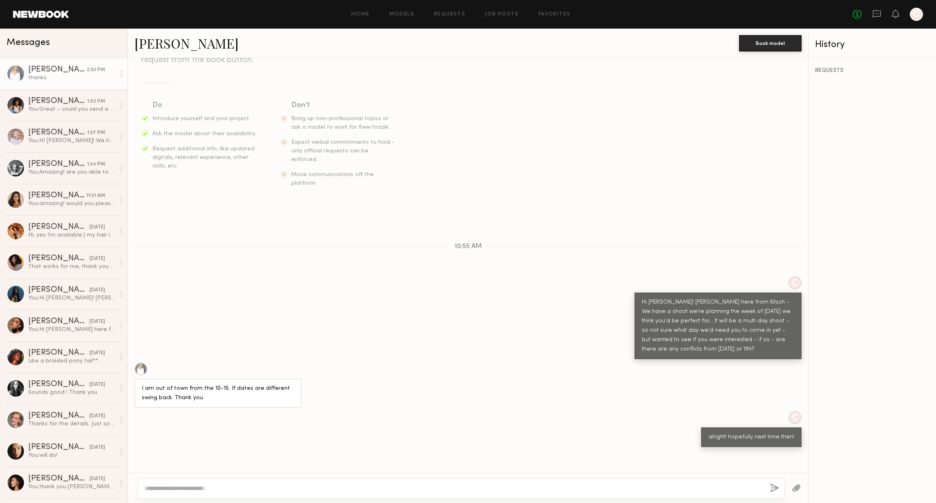
scroll to position [148, 0]
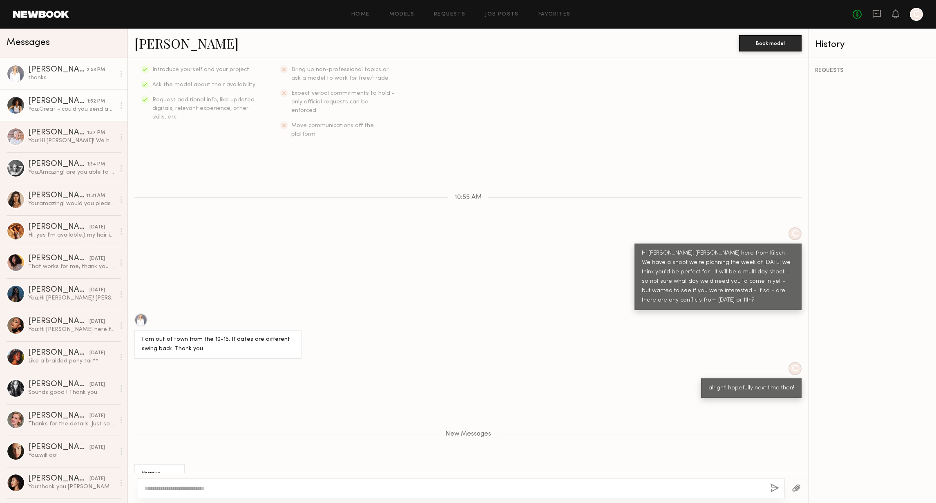
click at [37, 104] on div "Cyan C." at bounding box center [57, 101] width 59 height 8
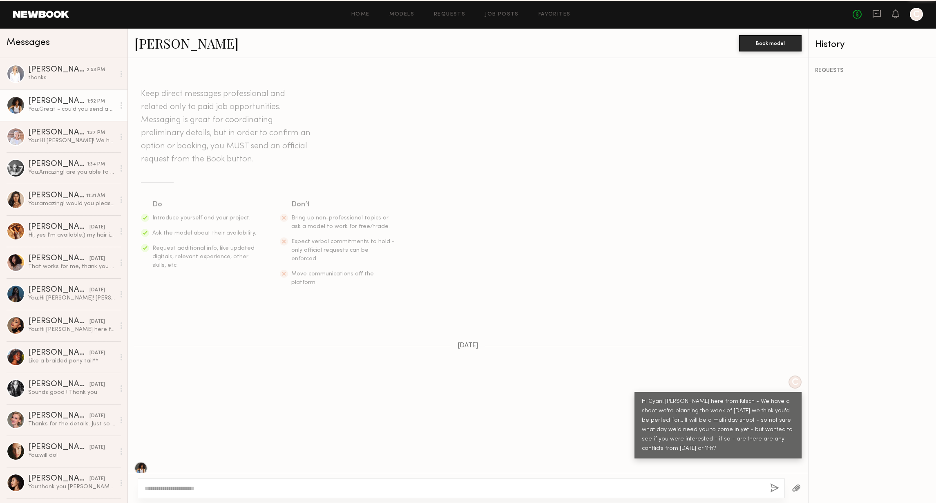
scroll to position [109, 0]
